Goal: Task Accomplishment & Management: Use online tool/utility

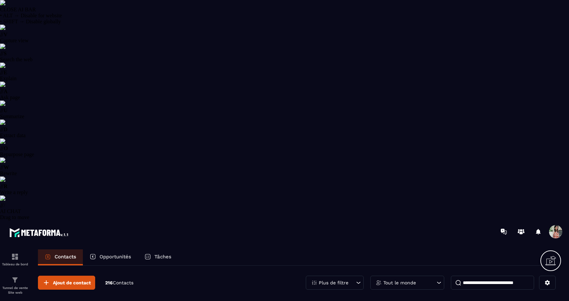
select select "******"
click at [15, 276] on img at bounding box center [15, 280] width 8 height 8
